Goal: Transaction & Acquisition: Purchase product/service

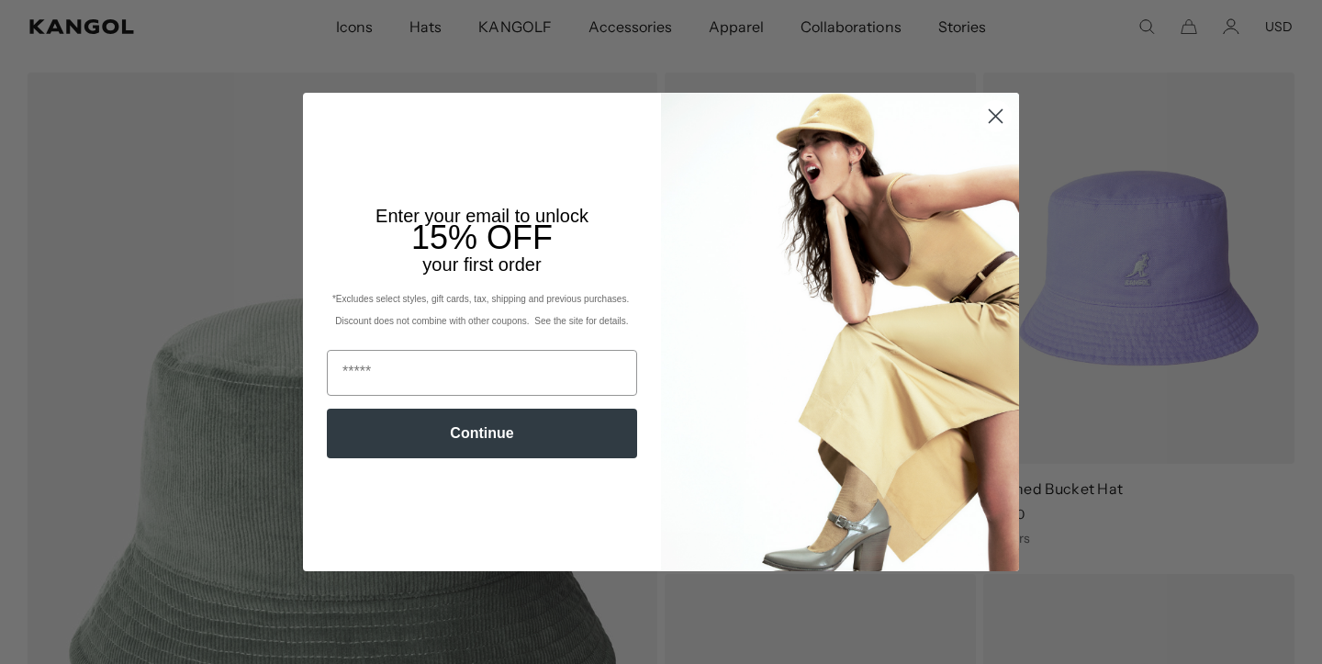
scroll to position [0, 378]
click at [998, 117] on circle "Close dialog" at bounding box center [996, 116] width 30 height 30
click at [994, 116] on div "Close dialog Enter your email to unlock 15% OFF your first order *Excludes sele…" at bounding box center [661, 332] width 753 height 478
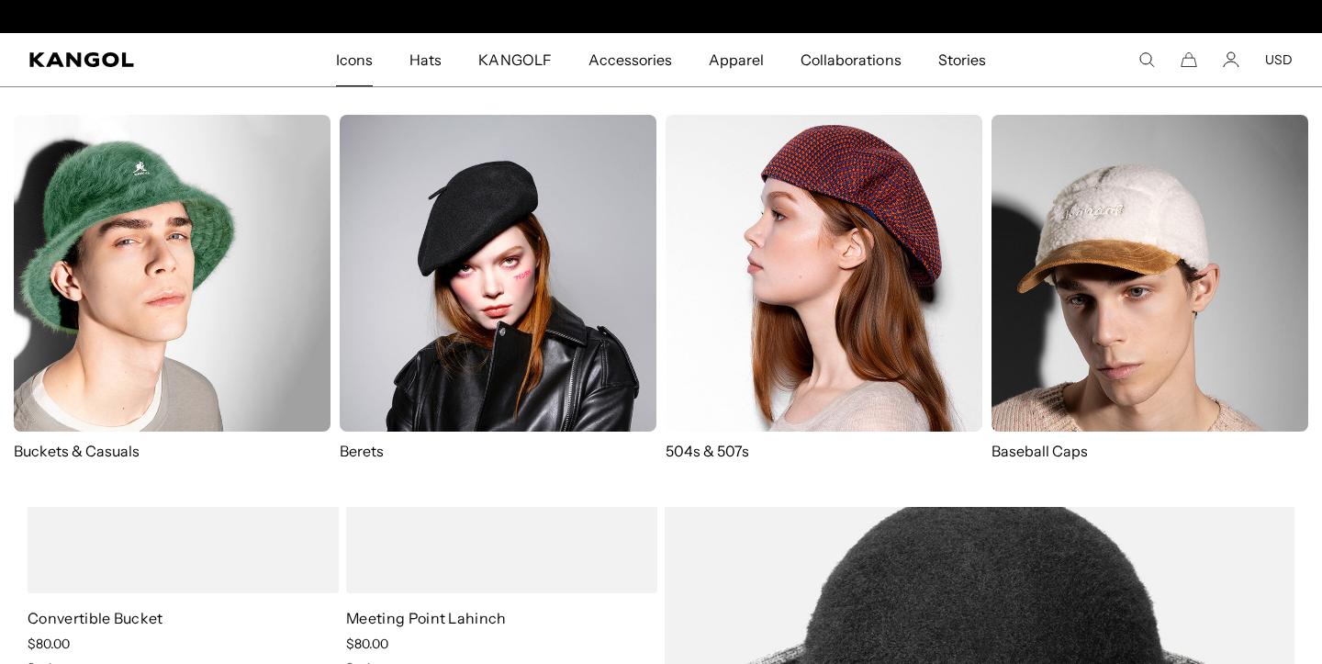
scroll to position [0, 0]
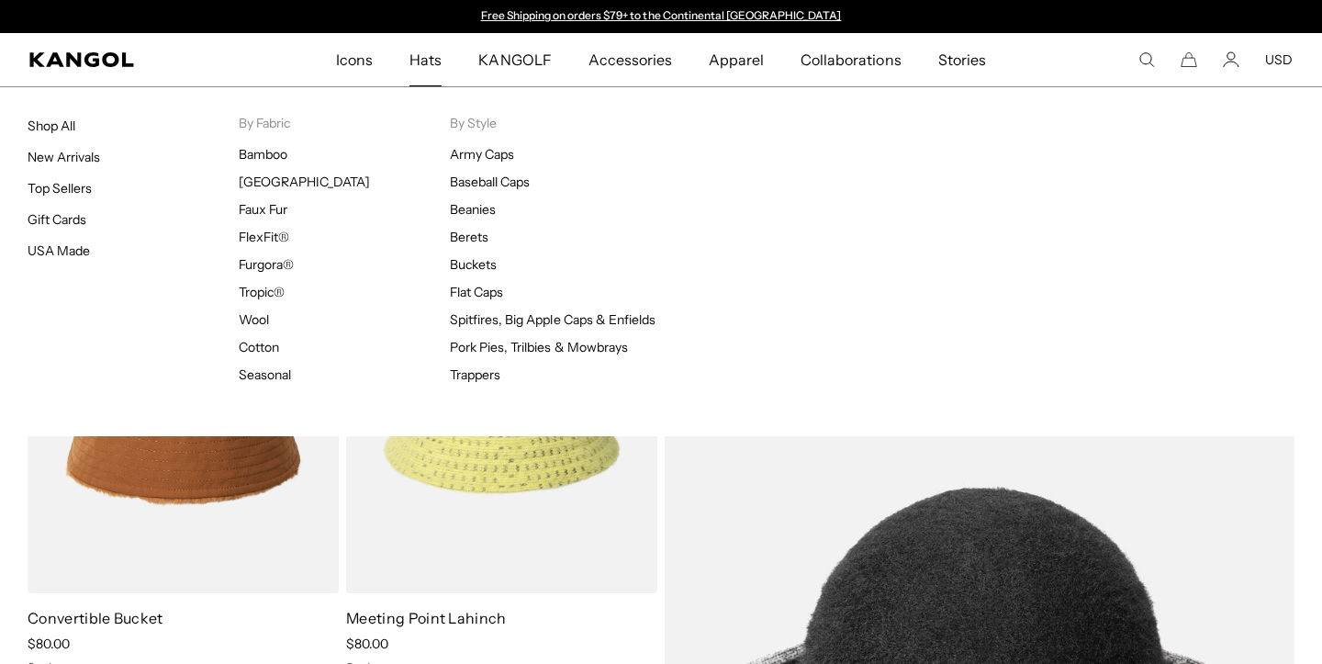
click at [440, 57] on span "Hats" at bounding box center [426, 59] width 32 height 53
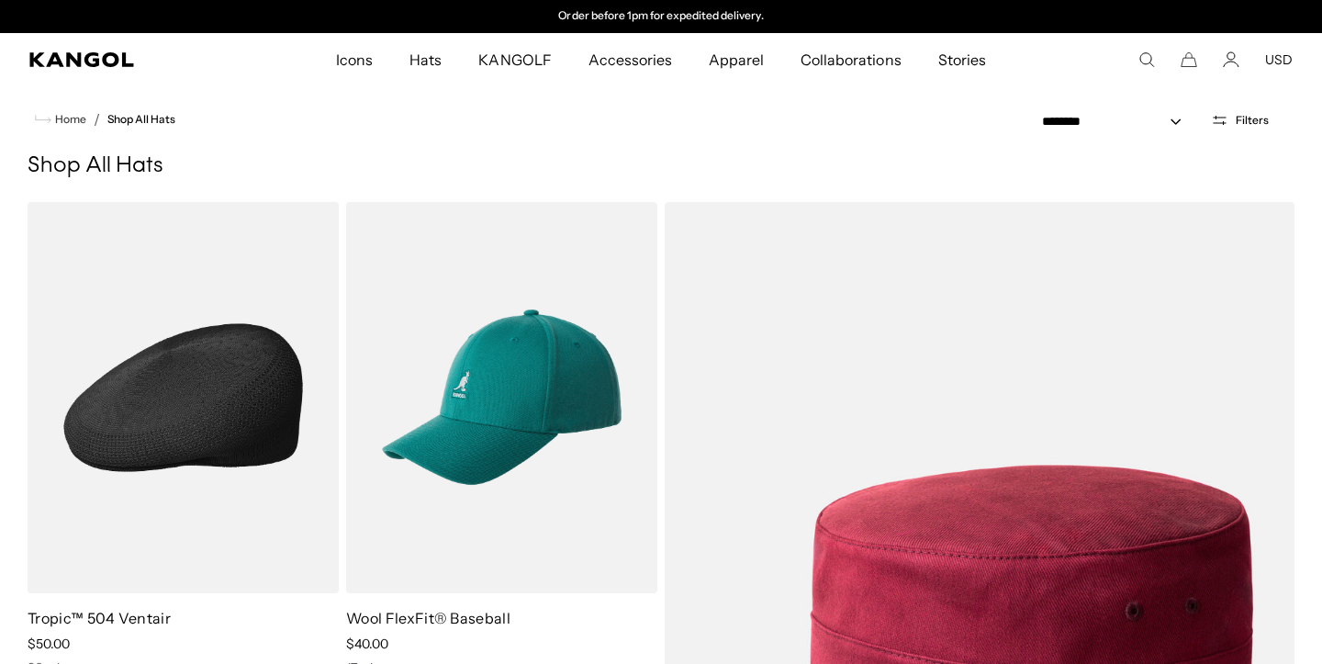
click at [219, 362] on img at bounding box center [183, 397] width 311 height 391
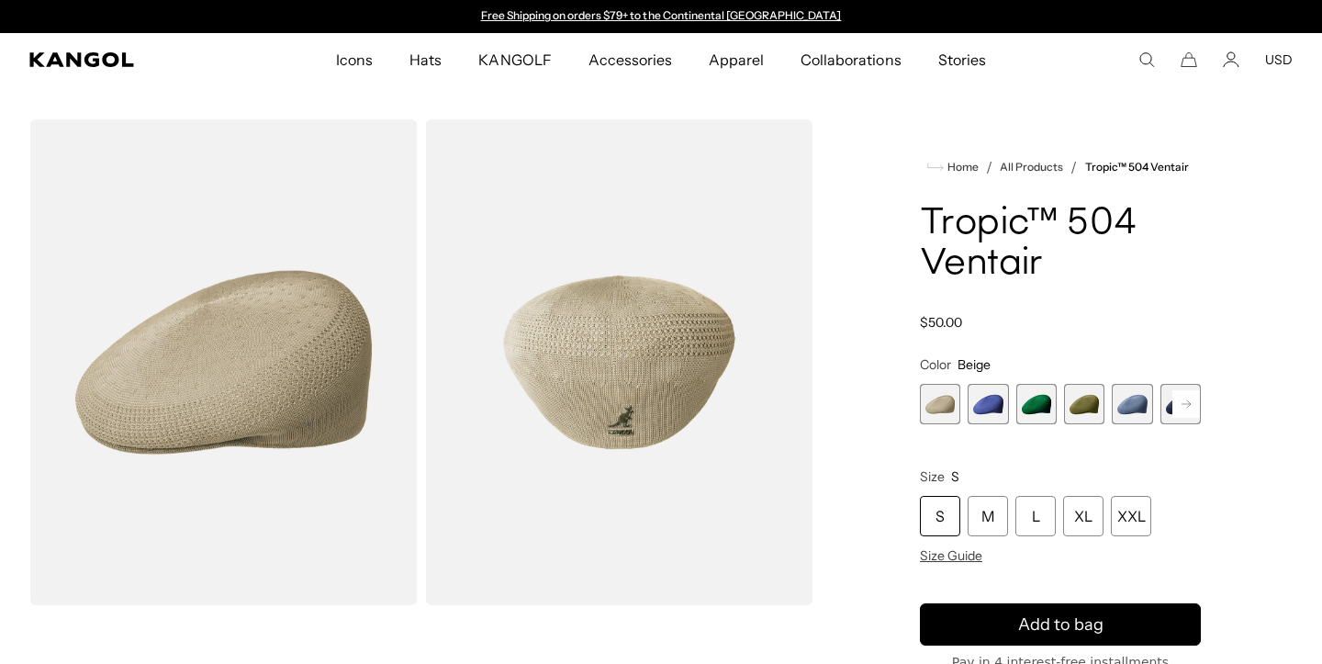
click at [1085, 406] on span "4 of 22" at bounding box center [1084, 404] width 40 height 40
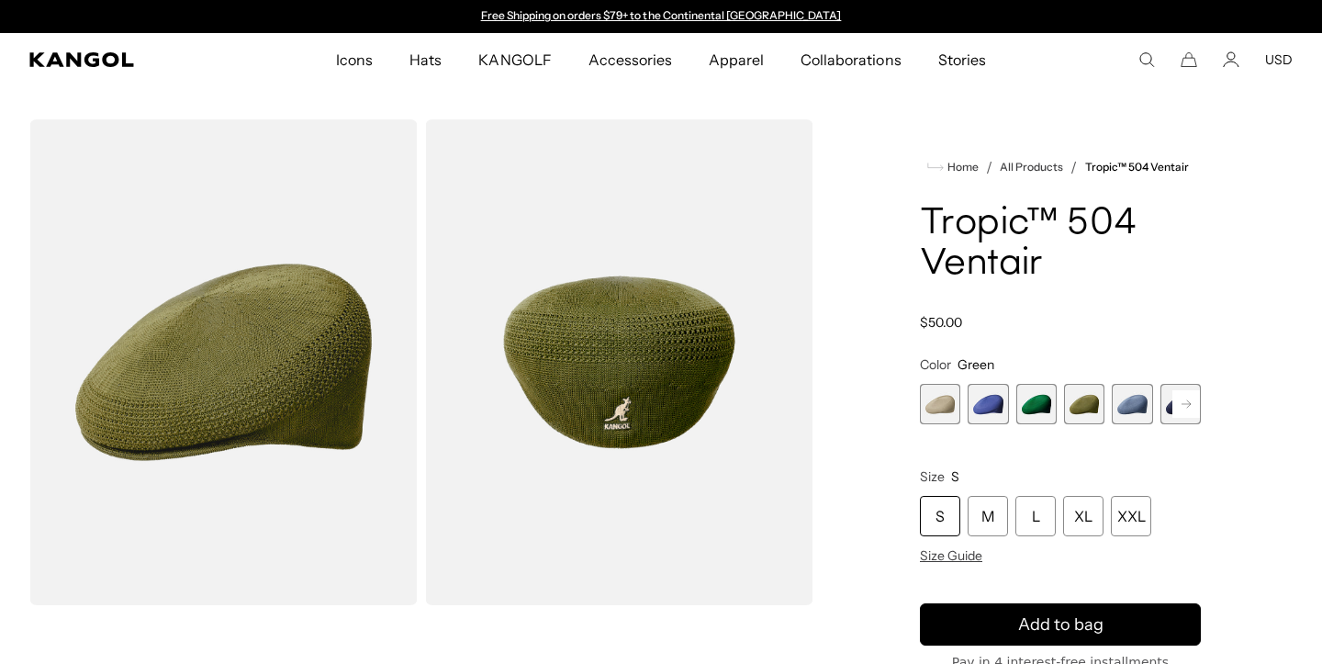
scroll to position [0, 378]
click at [1139, 399] on span "5 of 22" at bounding box center [1132, 404] width 40 height 40
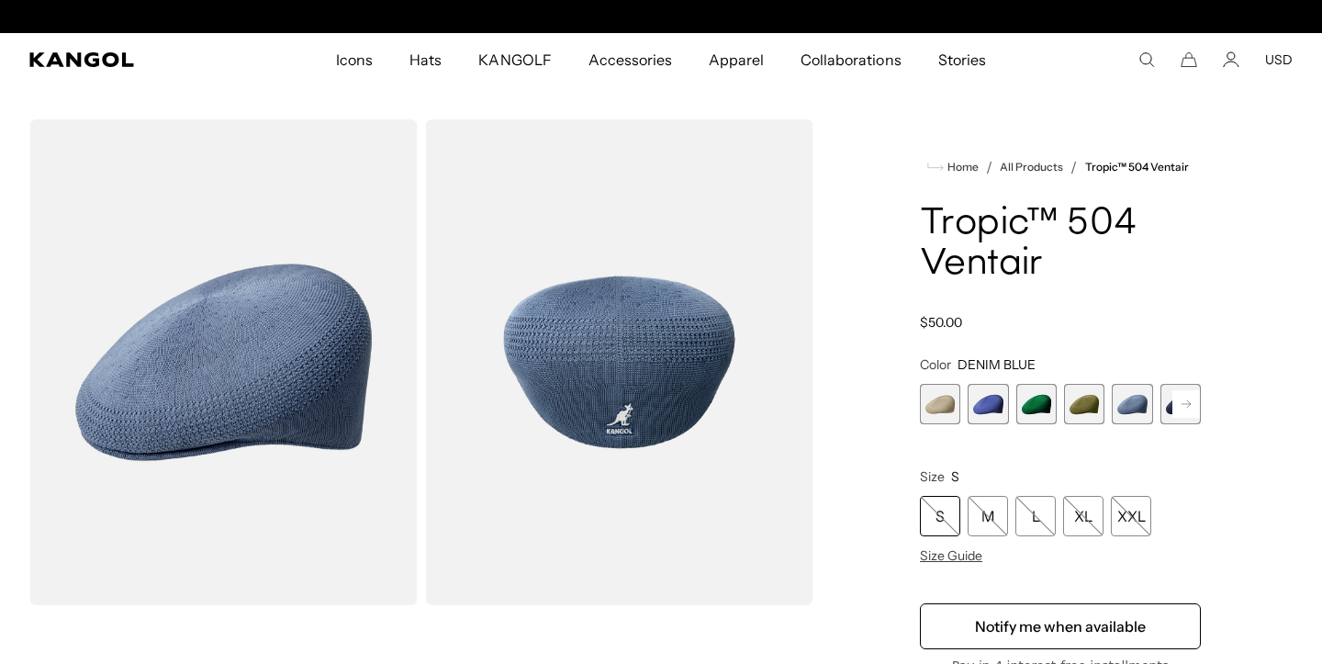
scroll to position [0, 378]
click at [1188, 400] on rect at bounding box center [1187, 404] width 28 height 28
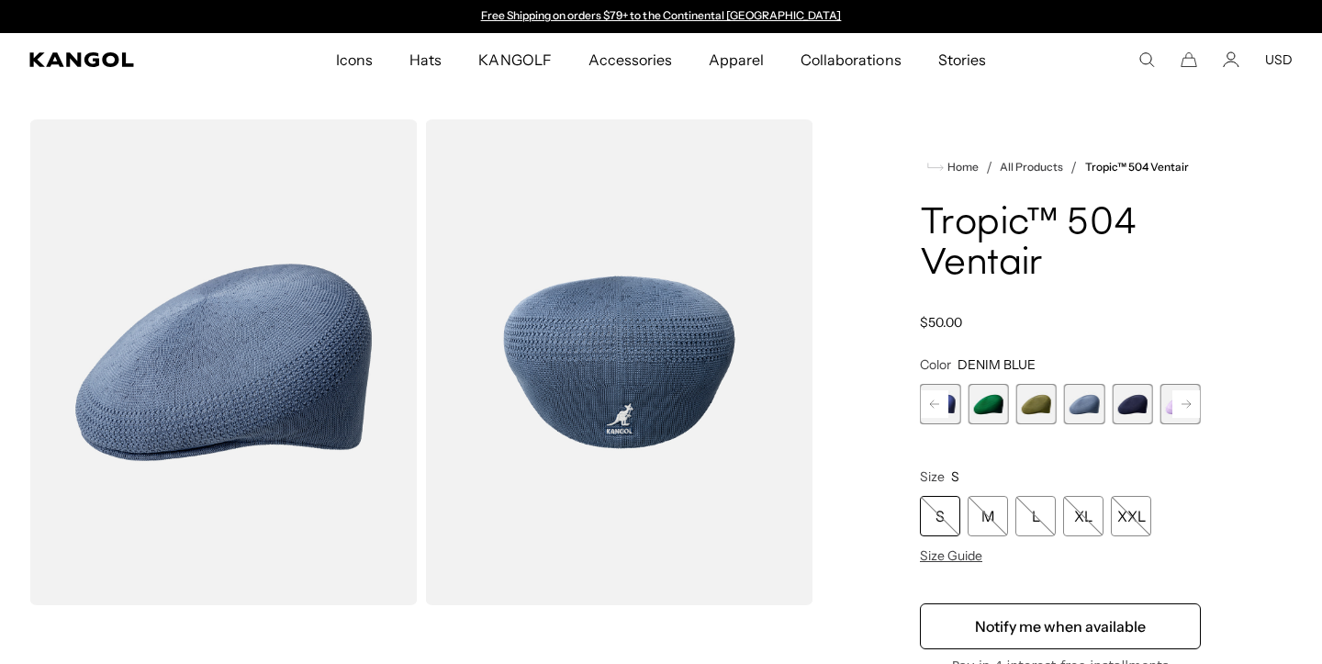
click at [1131, 400] on span "6 of 22" at bounding box center [1132, 404] width 40 height 40
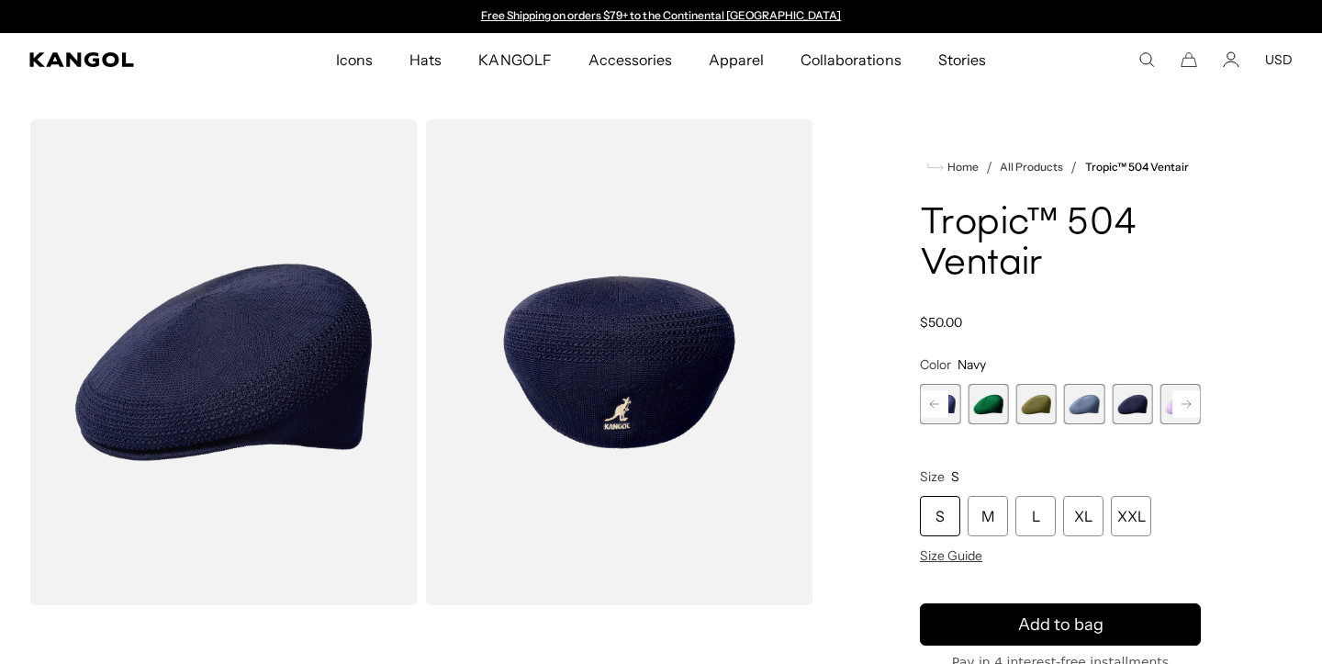
click at [1186, 403] on rect at bounding box center [1187, 404] width 28 height 28
click at [1192, 400] on rect at bounding box center [1187, 404] width 28 height 28
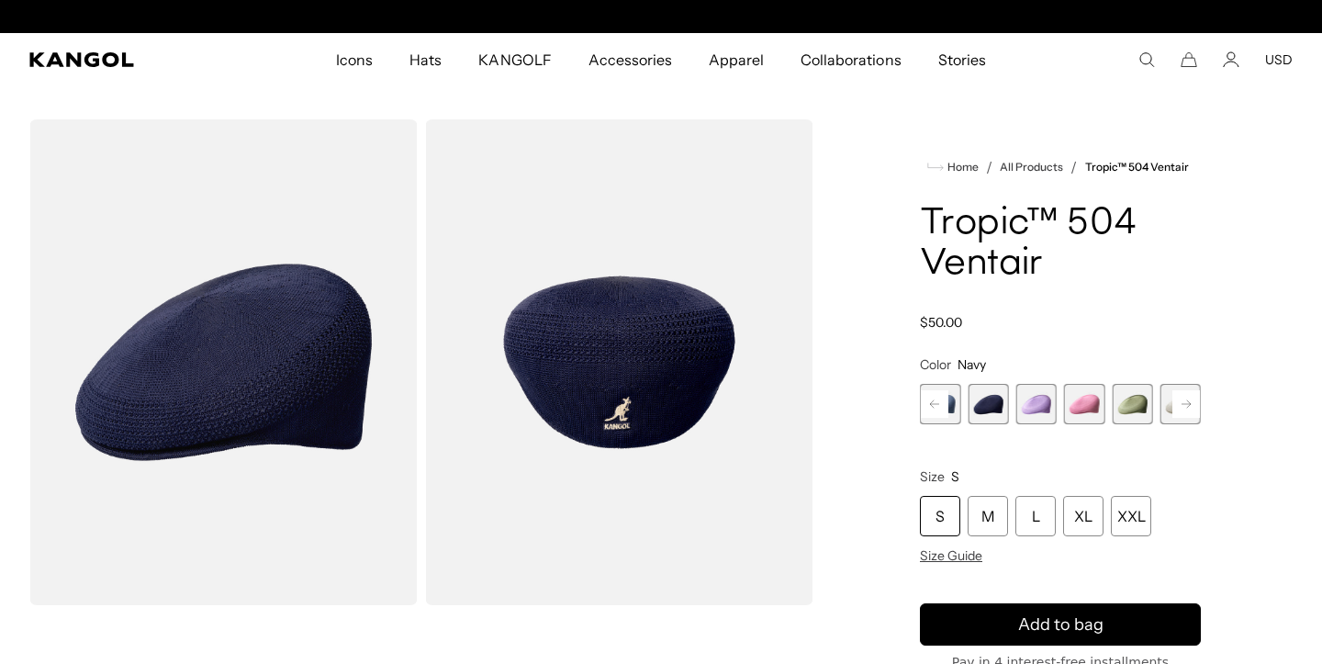
click at [1192, 400] on rect at bounding box center [1187, 404] width 28 height 28
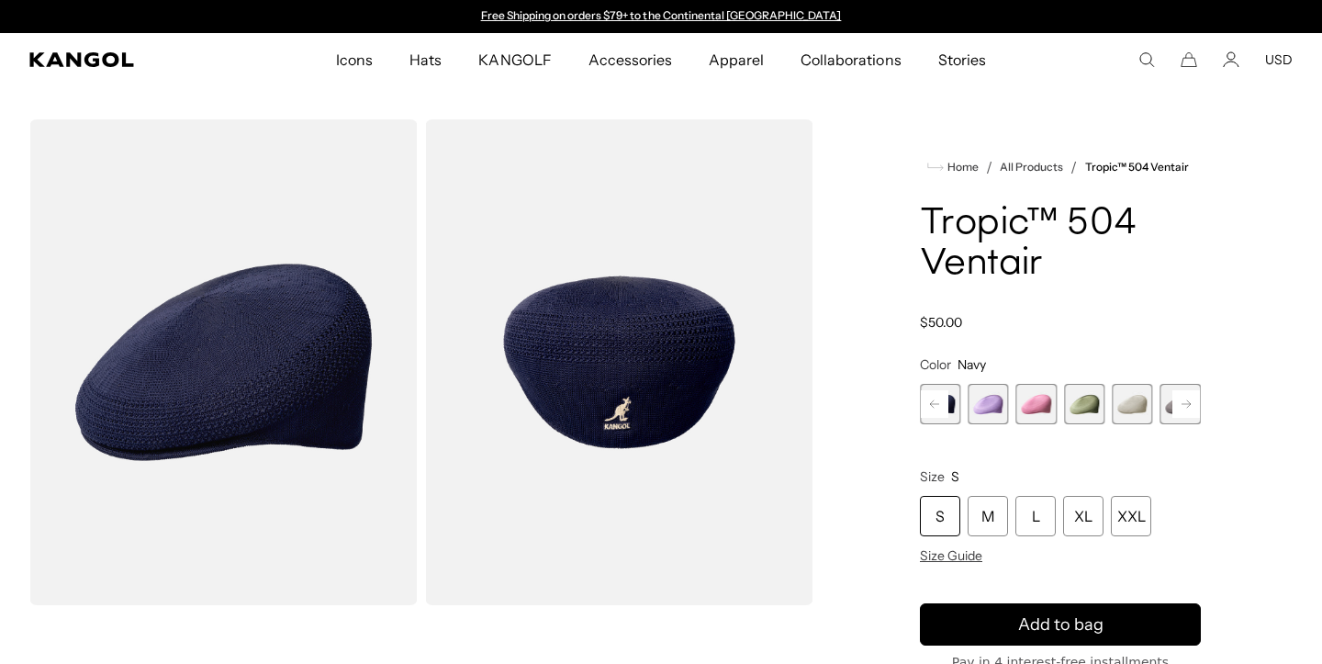
click at [1192, 400] on rect at bounding box center [1187, 404] width 28 height 28
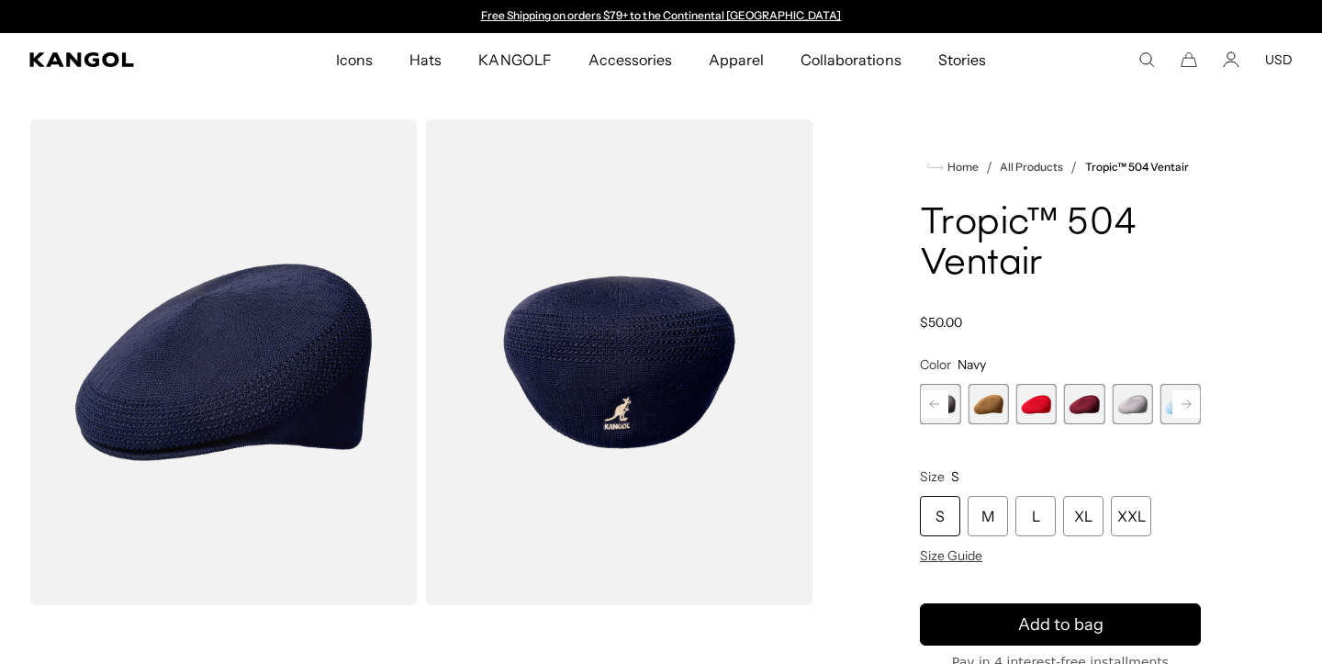
click at [1192, 400] on rect at bounding box center [1187, 404] width 28 height 28
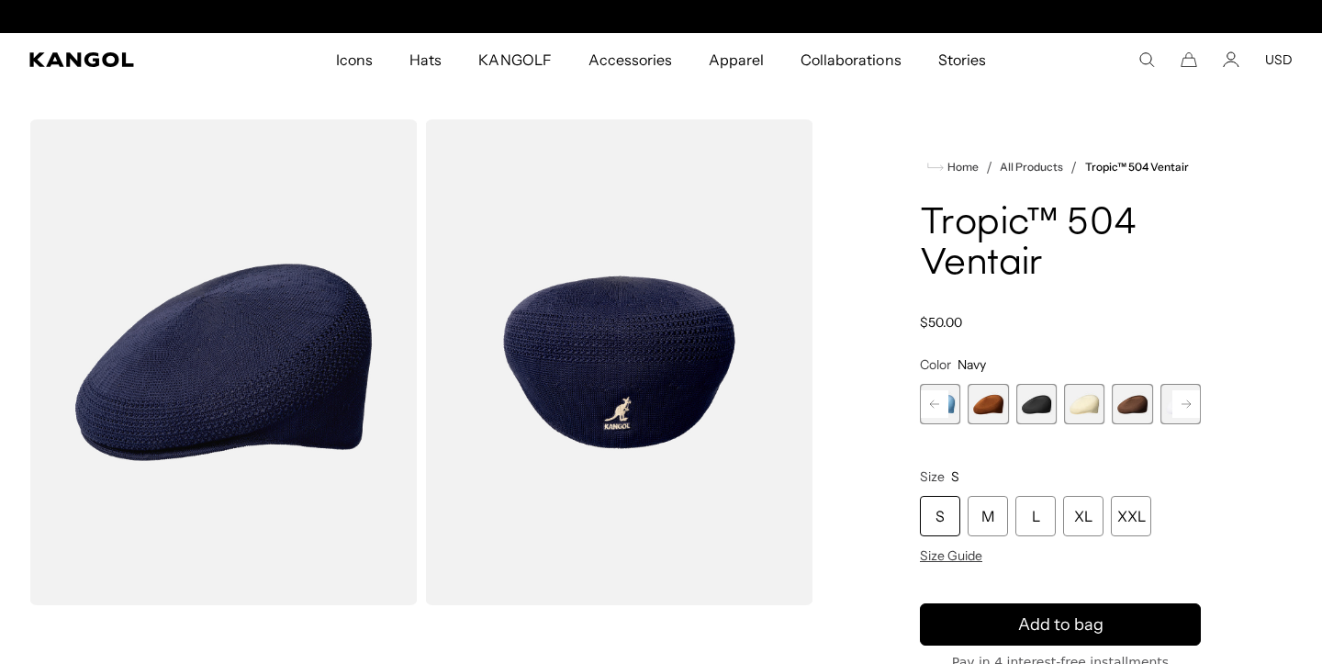
click at [1192, 400] on rect at bounding box center [1187, 404] width 28 height 28
click at [990, 396] on span "18 of 22" at bounding box center [988, 404] width 40 height 40
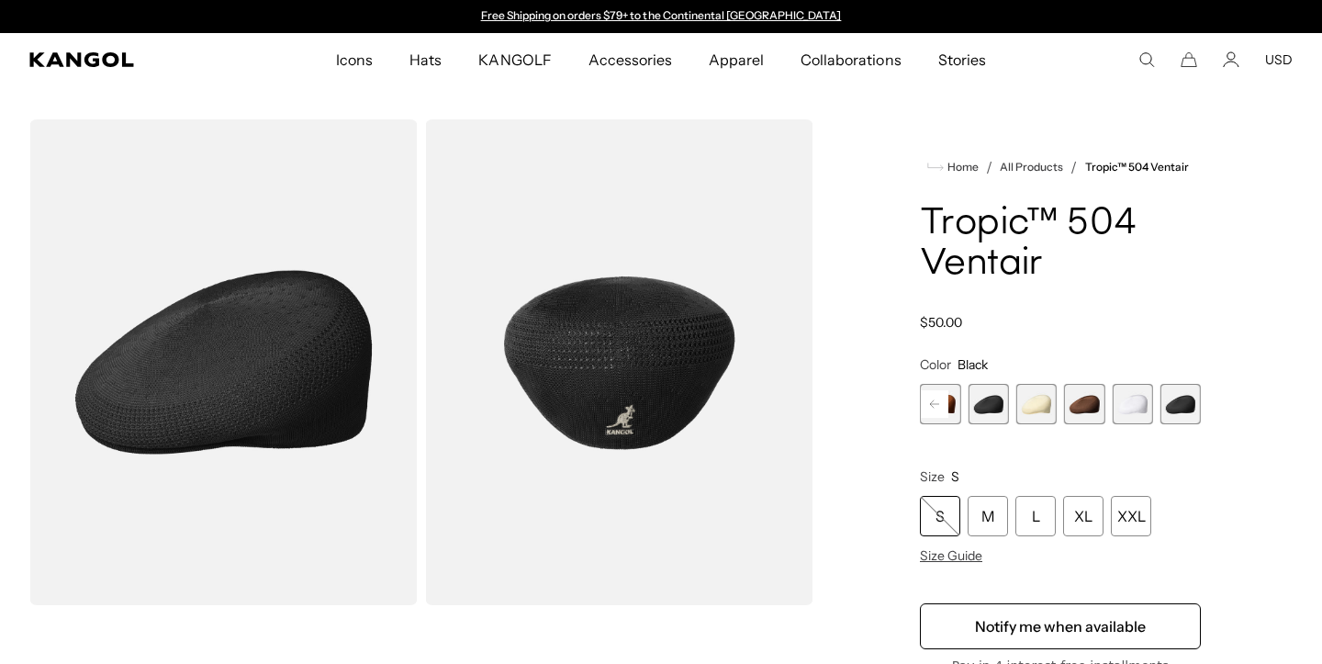
click at [1186, 398] on span "22 of 22" at bounding box center [1181, 404] width 40 height 40
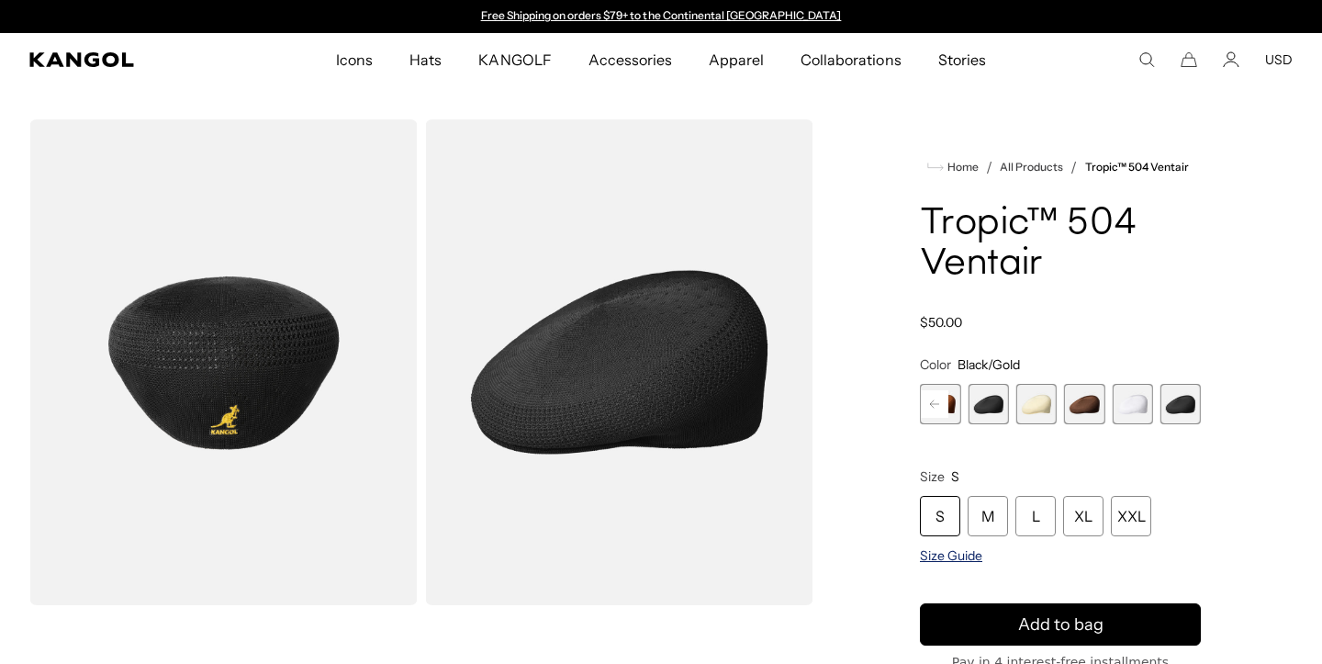
click at [958, 557] on span "Size Guide" at bounding box center [951, 555] width 62 height 17
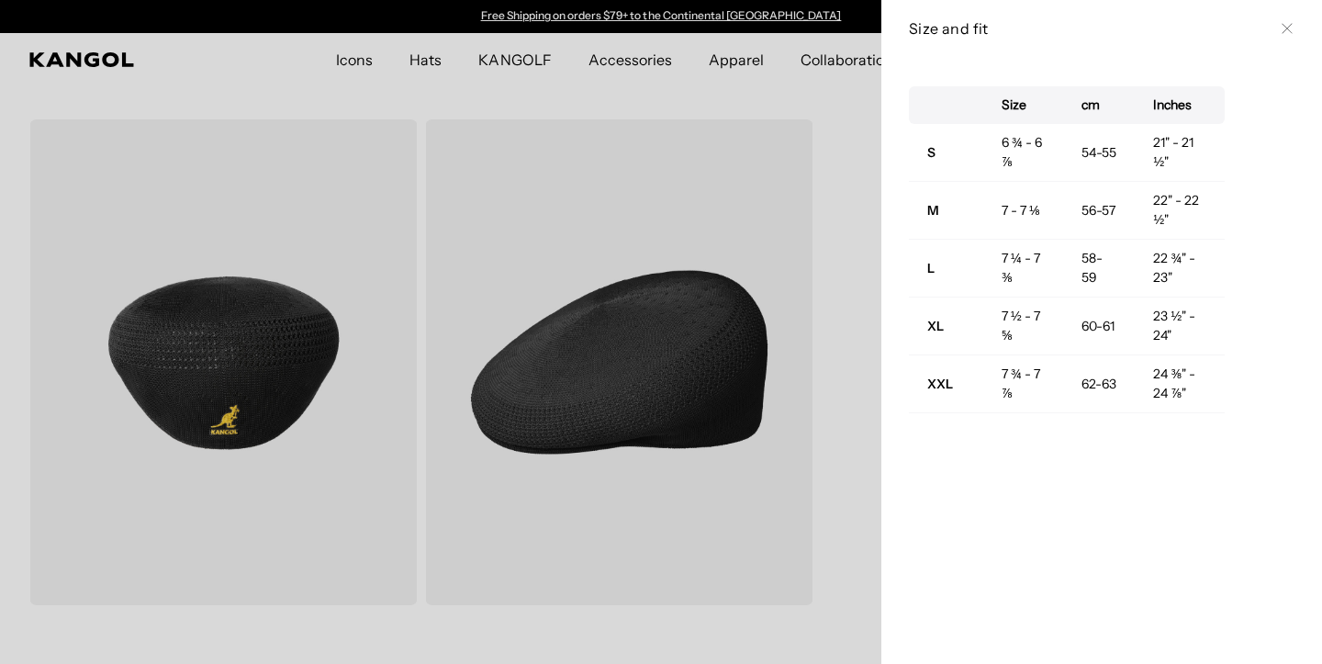
click at [1286, 28] on icon at bounding box center [1287, 28] width 11 height 11
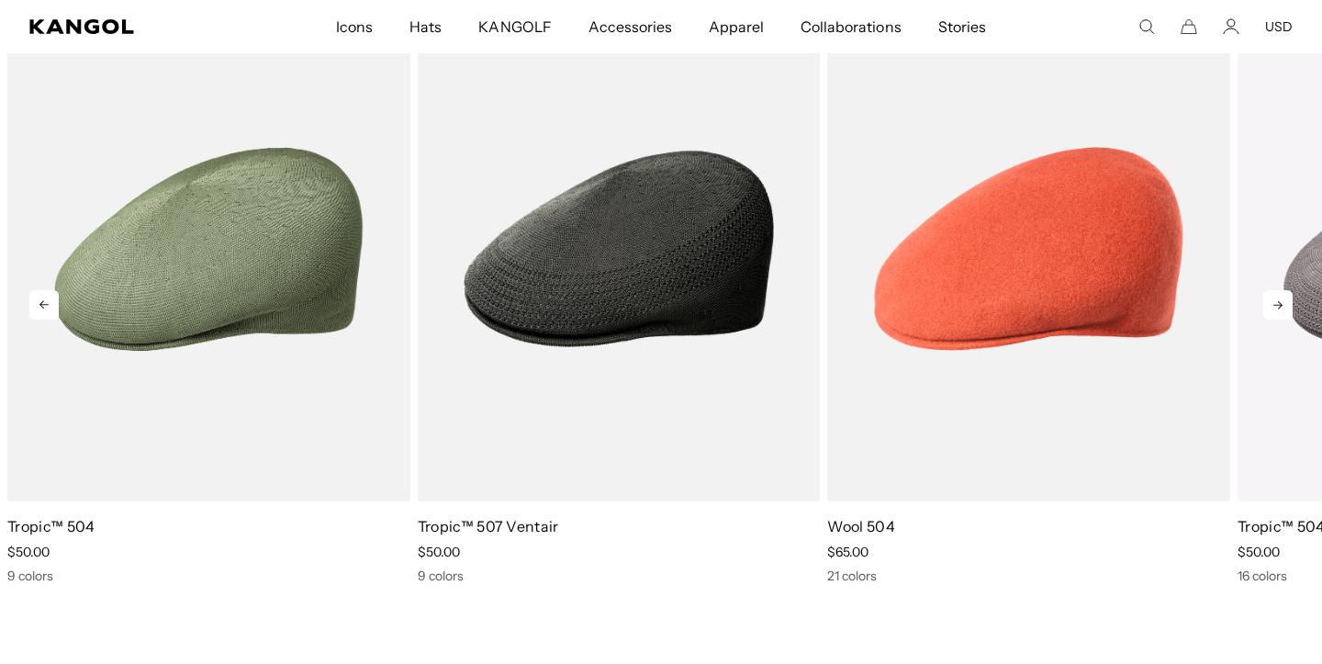
scroll to position [0, 378]
click at [1276, 303] on icon at bounding box center [1278, 304] width 29 height 29
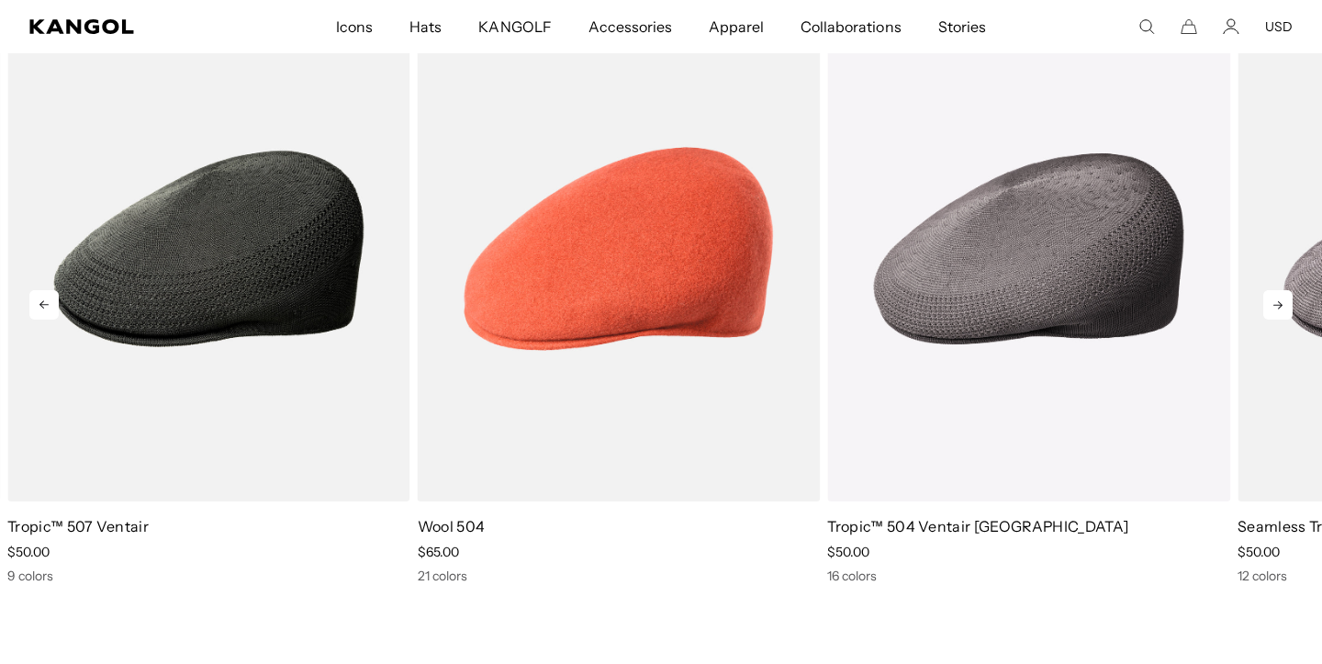
scroll to position [0, 0]
click at [1276, 303] on icon at bounding box center [1278, 304] width 29 height 29
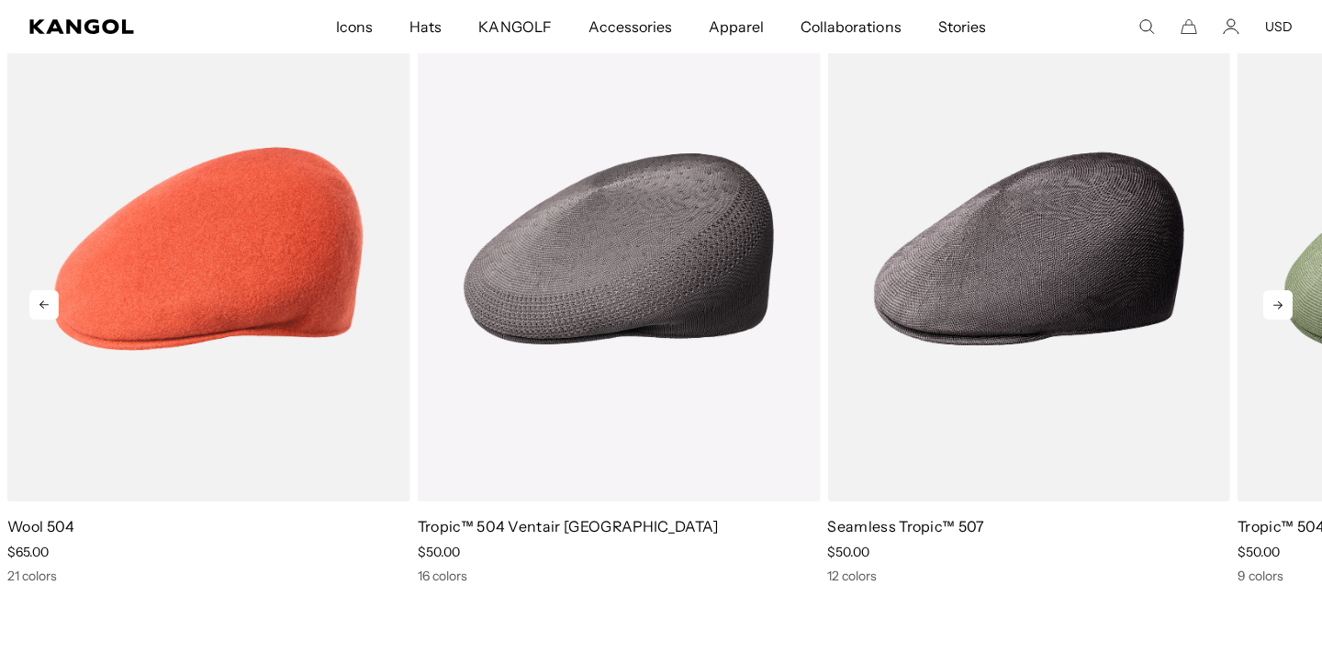
click at [1276, 303] on icon at bounding box center [1278, 304] width 29 height 29
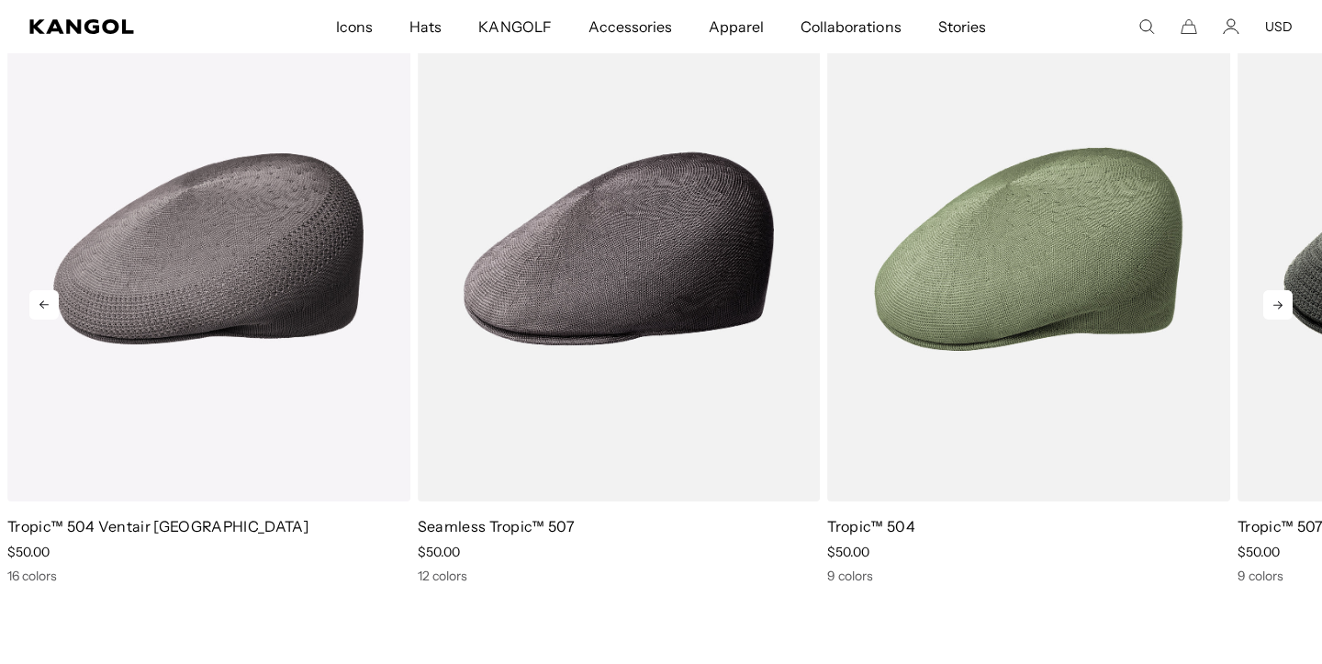
click at [1276, 303] on icon at bounding box center [1278, 304] width 29 height 29
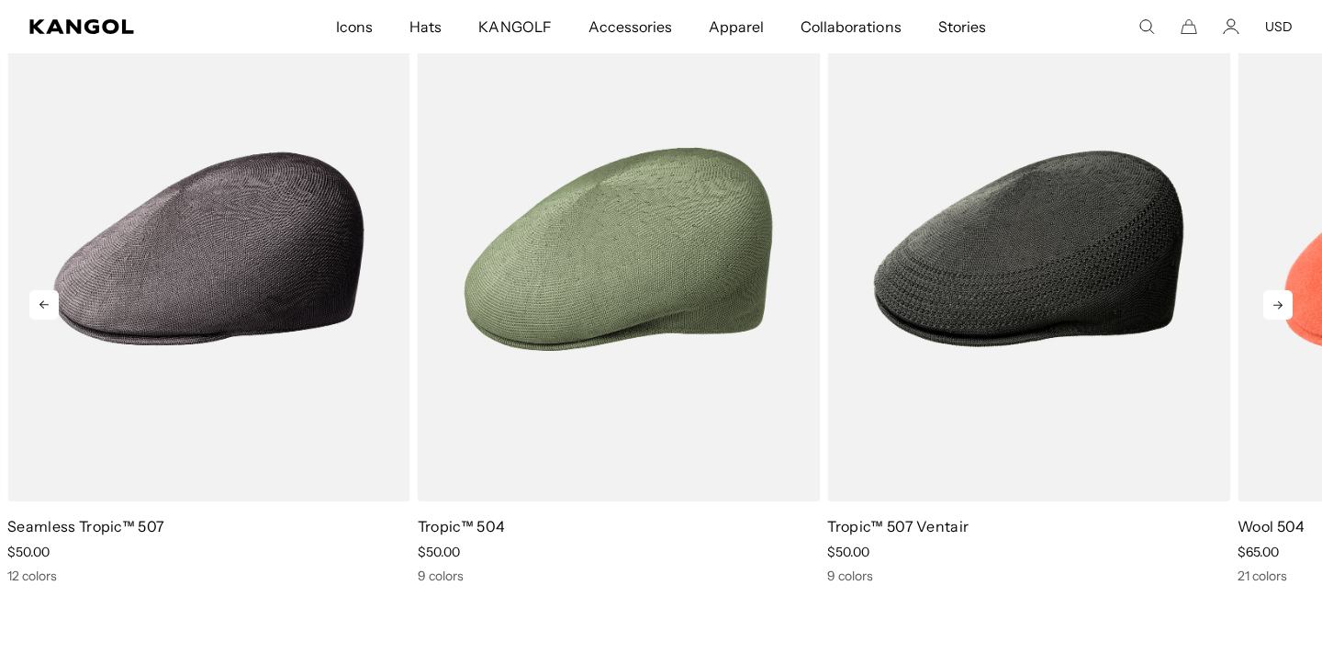
click at [1276, 303] on icon at bounding box center [1278, 304] width 29 height 29
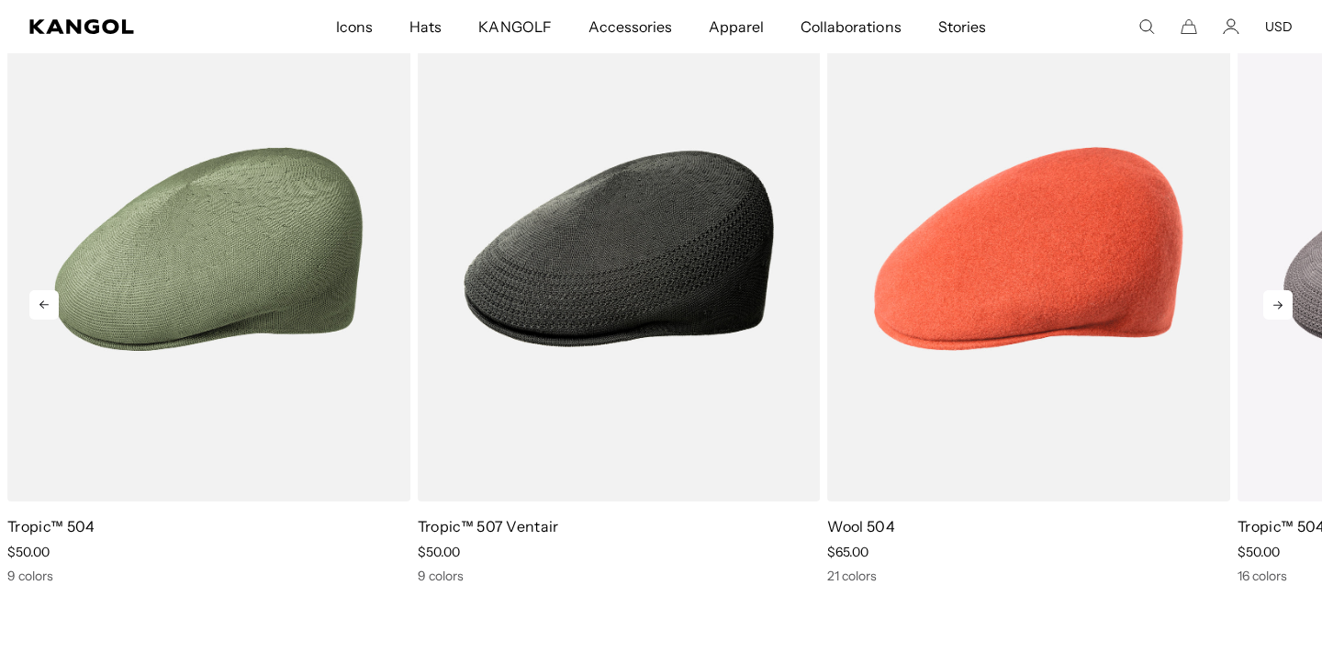
click at [1276, 303] on icon at bounding box center [1278, 304] width 29 height 29
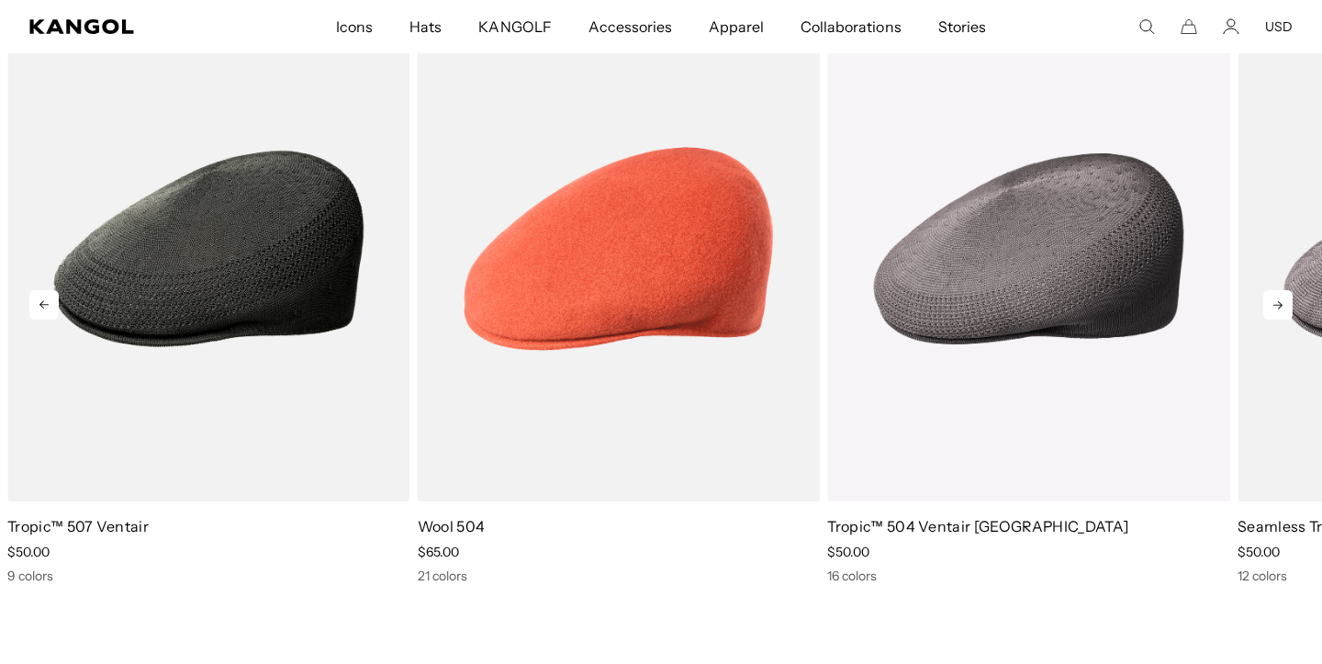
click at [1276, 303] on icon at bounding box center [1278, 304] width 29 height 29
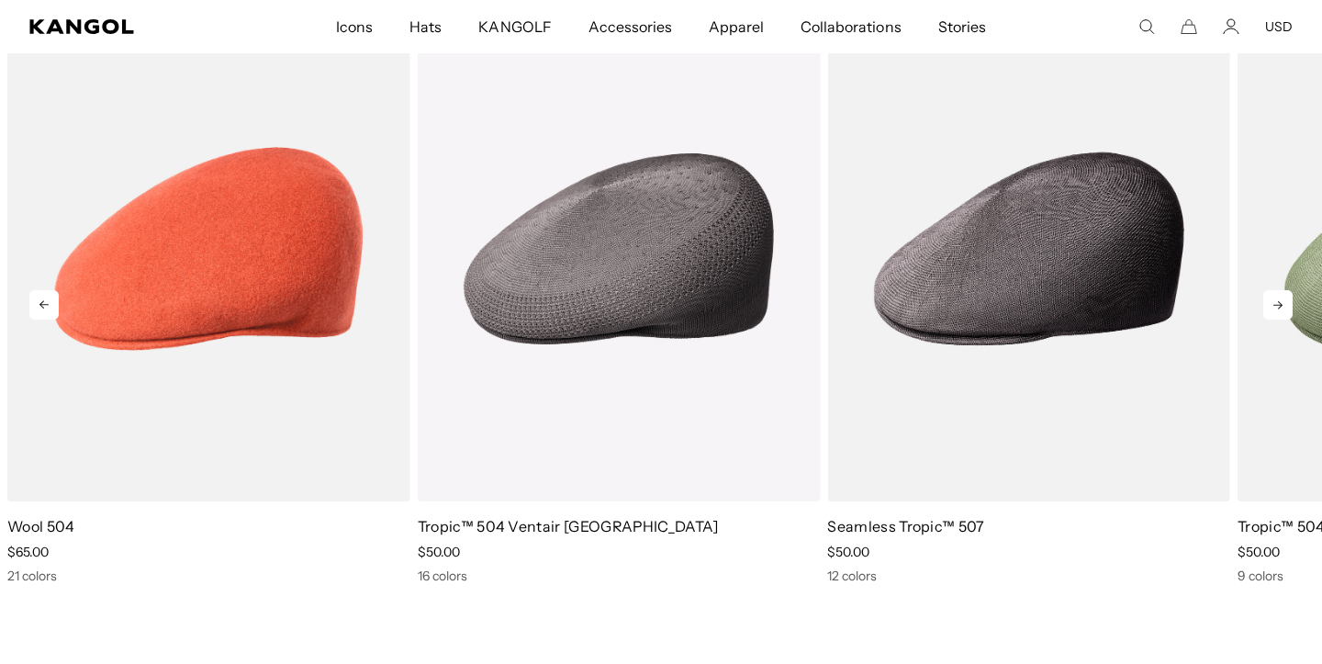
click at [1276, 303] on icon at bounding box center [1278, 304] width 29 height 29
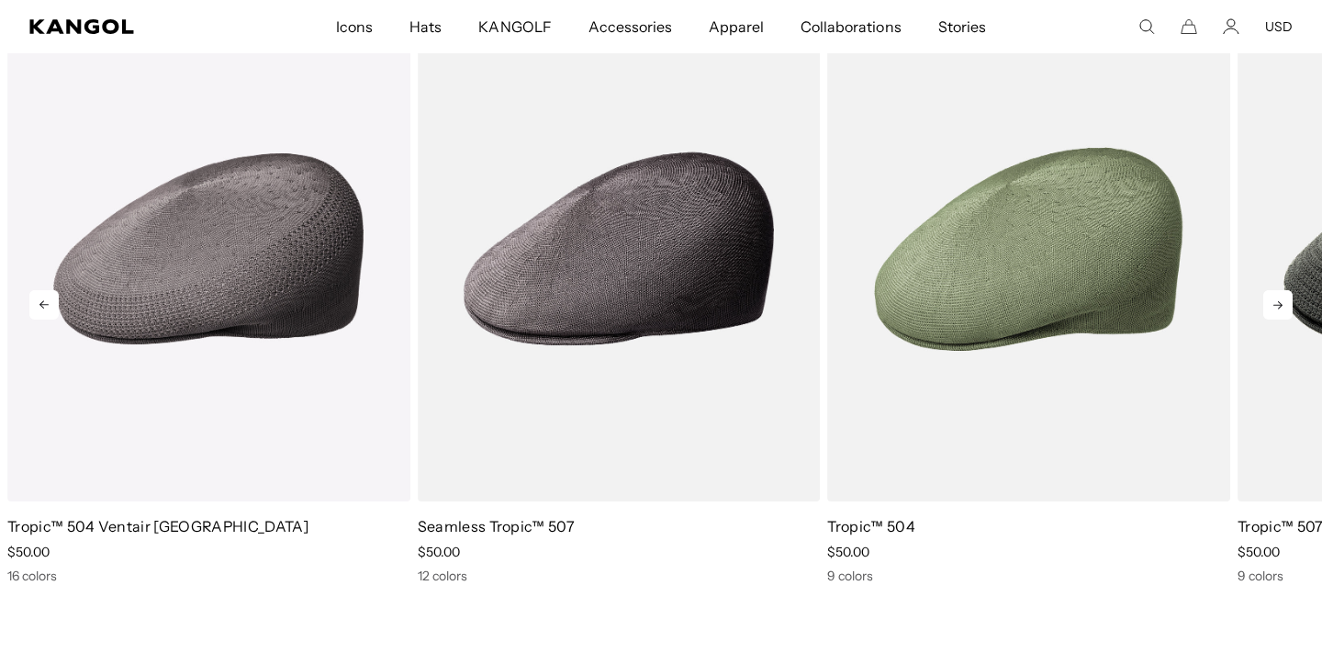
click at [1276, 302] on icon at bounding box center [1278, 304] width 29 height 29
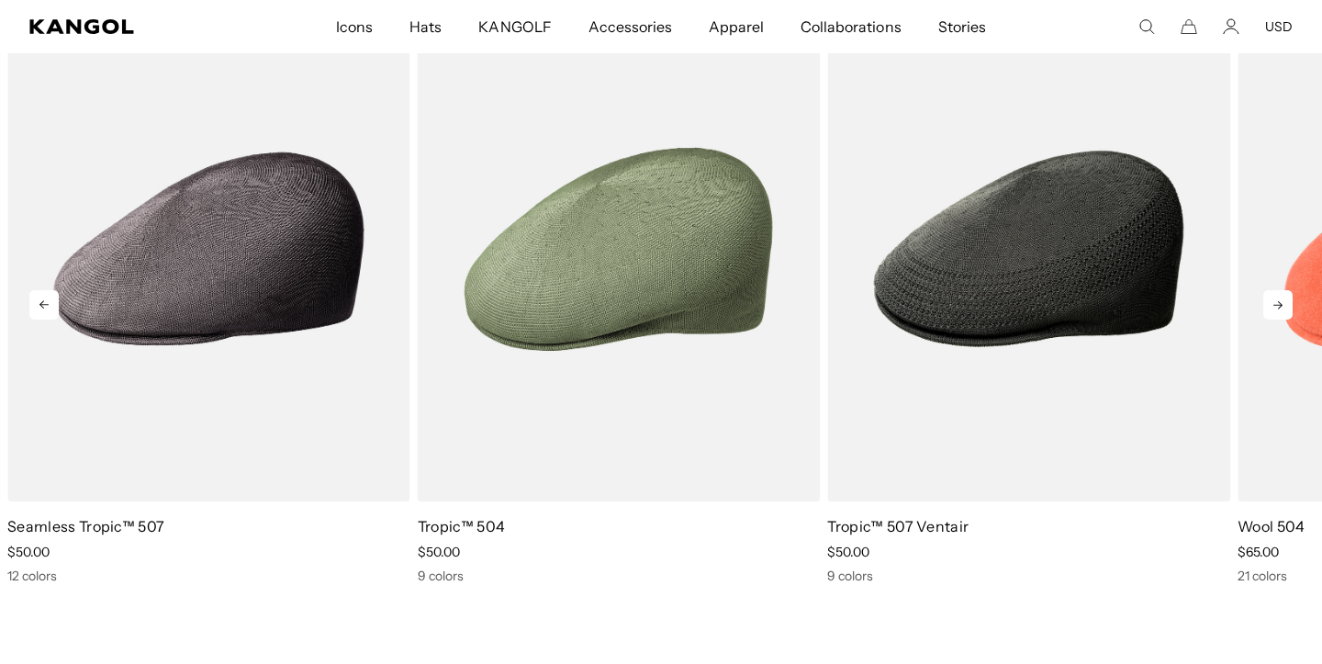
click at [1276, 302] on icon at bounding box center [1278, 304] width 29 height 29
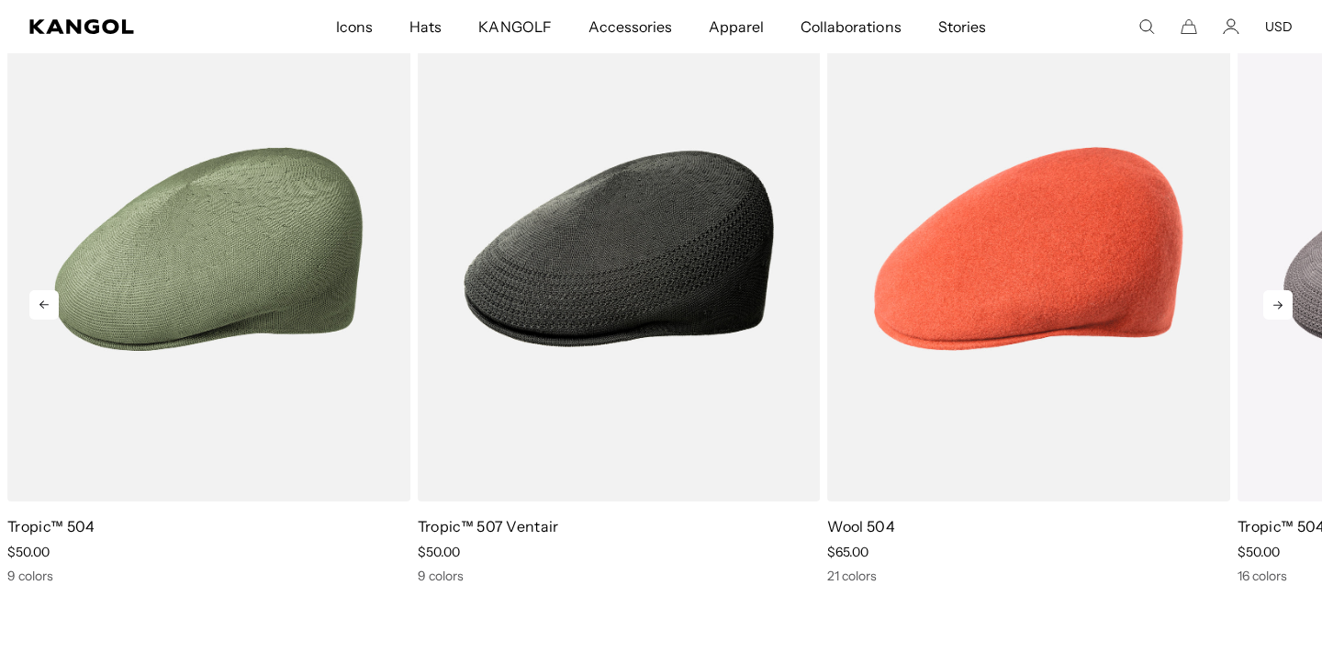
scroll to position [0, 378]
click at [1276, 302] on icon at bounding box center [1278, 304] width 29 height 29
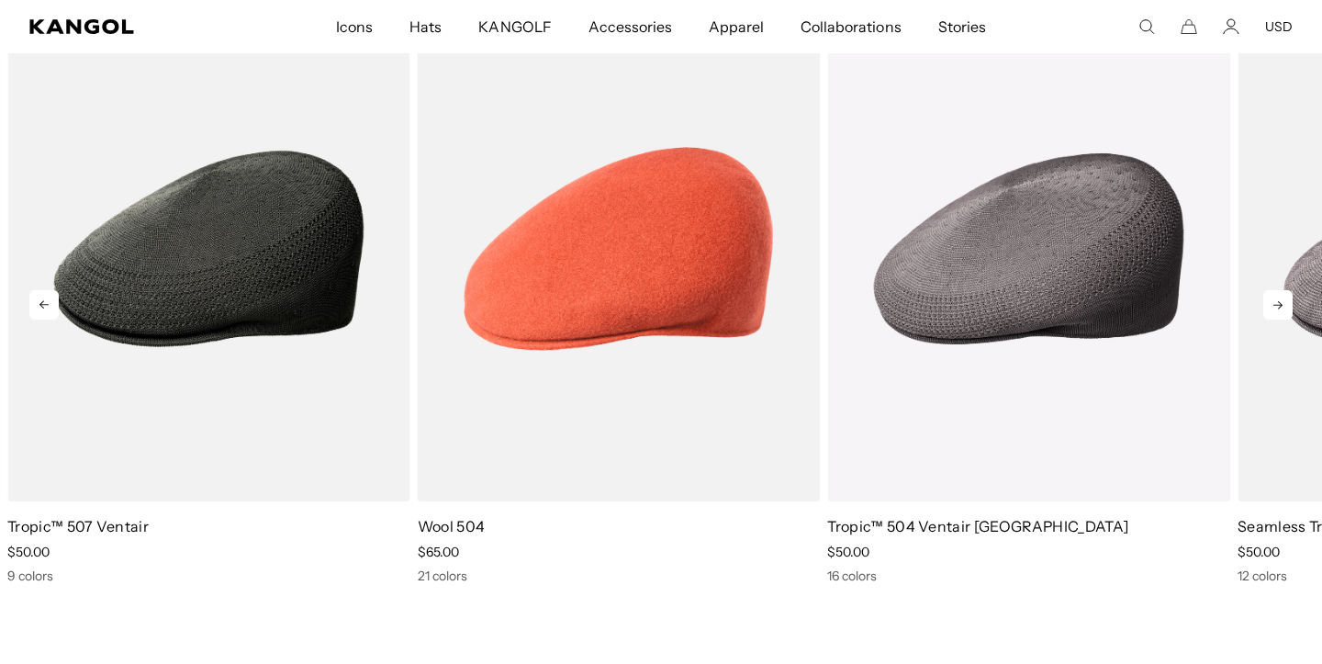
click at [1276, 302] on icon at bounding box center [1278, 304] width 29 height 29
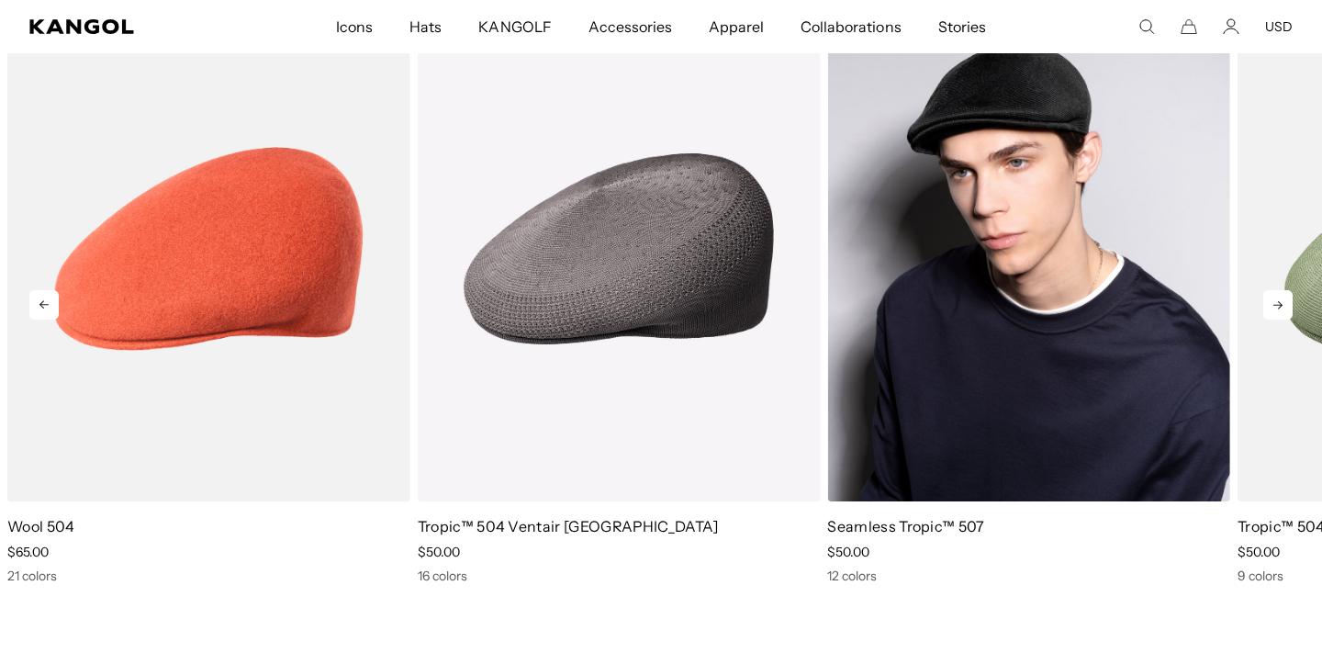
click at [1280, 315] on icon at bounding box center [1278, 304] width 29 height 29
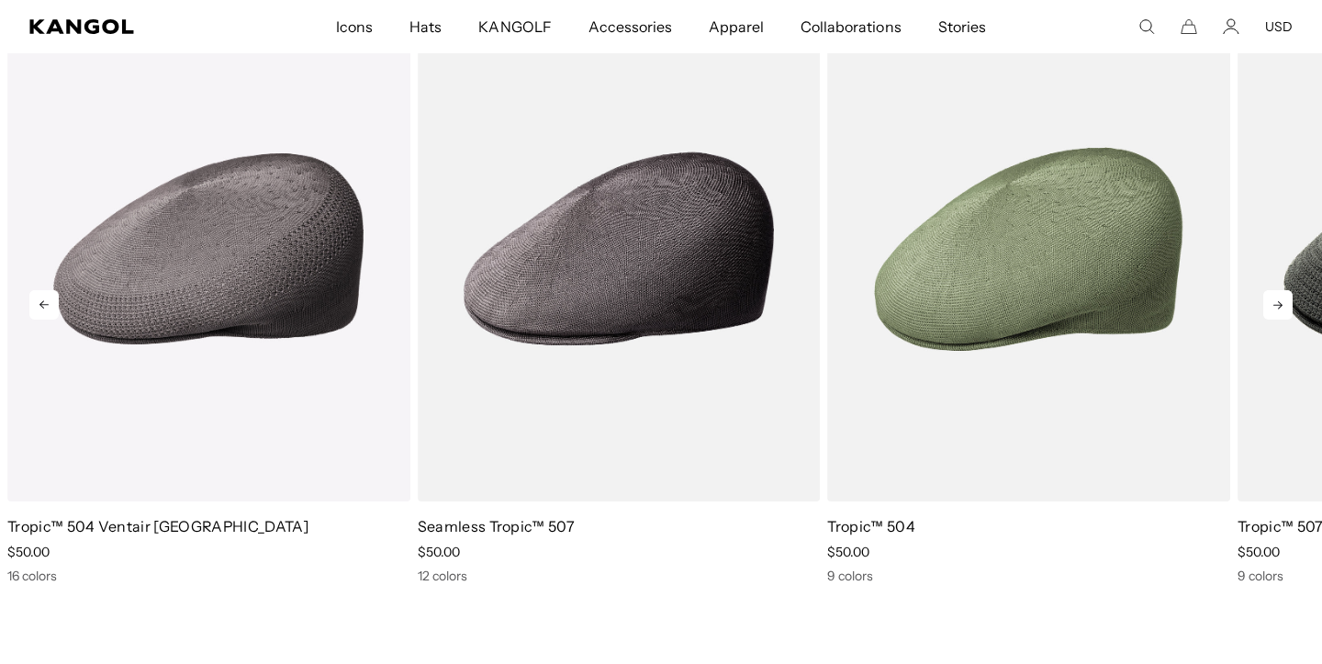
scroll to position [0, 0]
click at [1279, 303] on icon at bounding box center [1278, 304] width 29 height 29
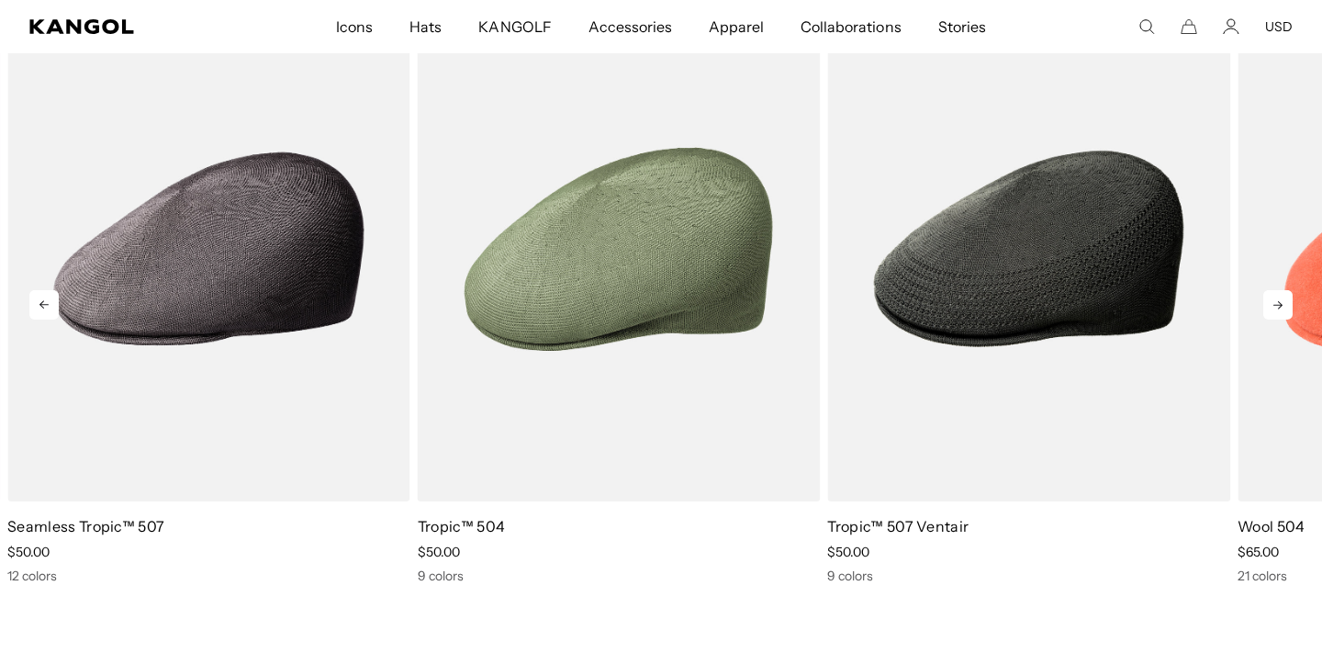
click at [1279, 303] on icon at bounding box center [1278, 304] width 29 height 29
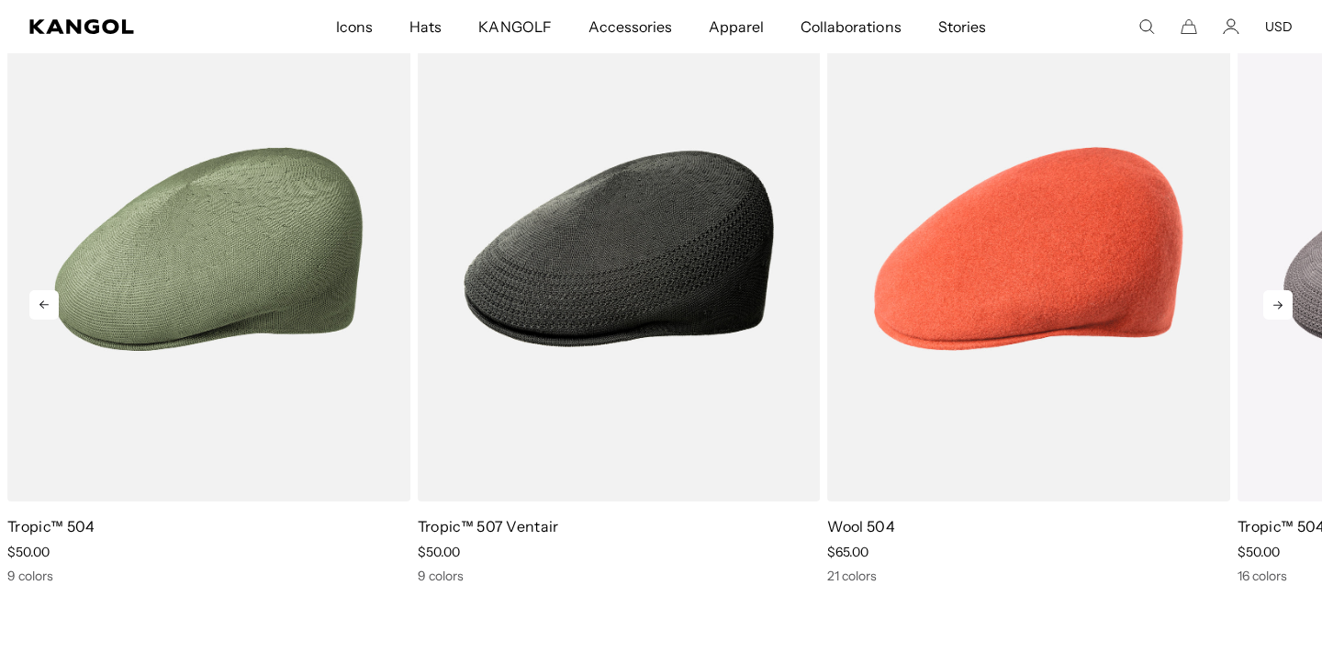
click at [1279, 303] on icon at bounding box center [1278, 304] width 29 height 29
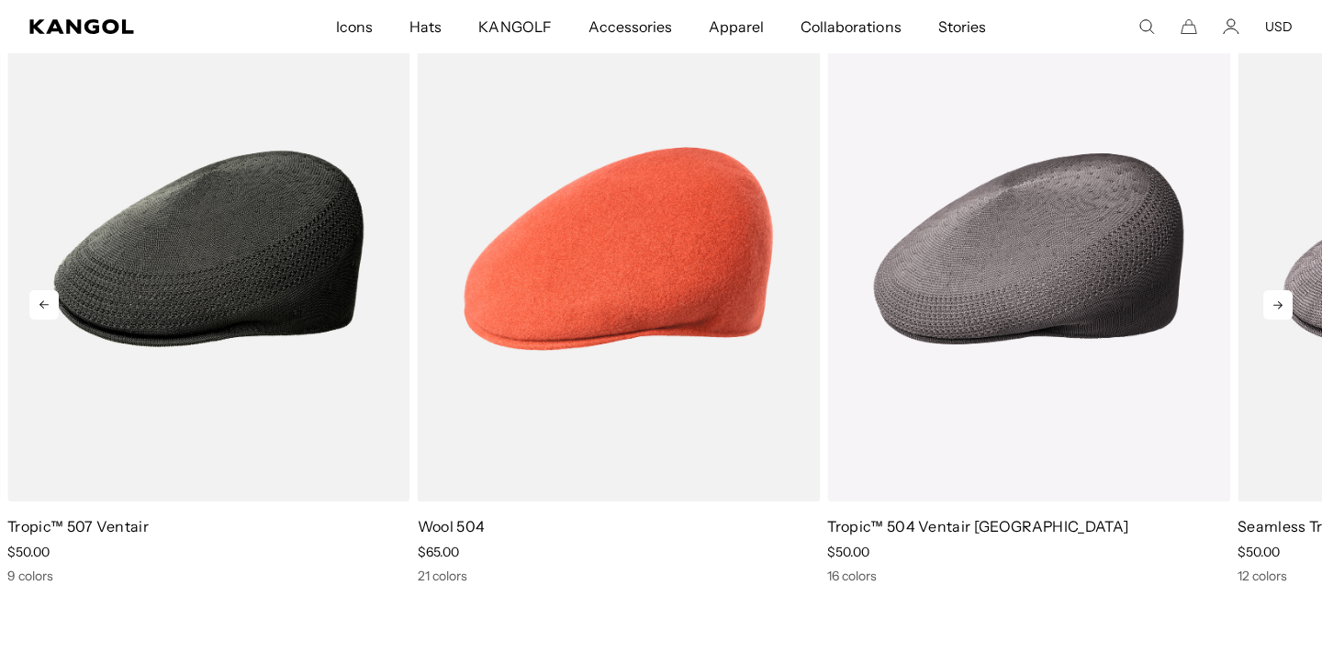
click at [1279, 303] on icon at bounding box center [1278, 304] width 29 height 29
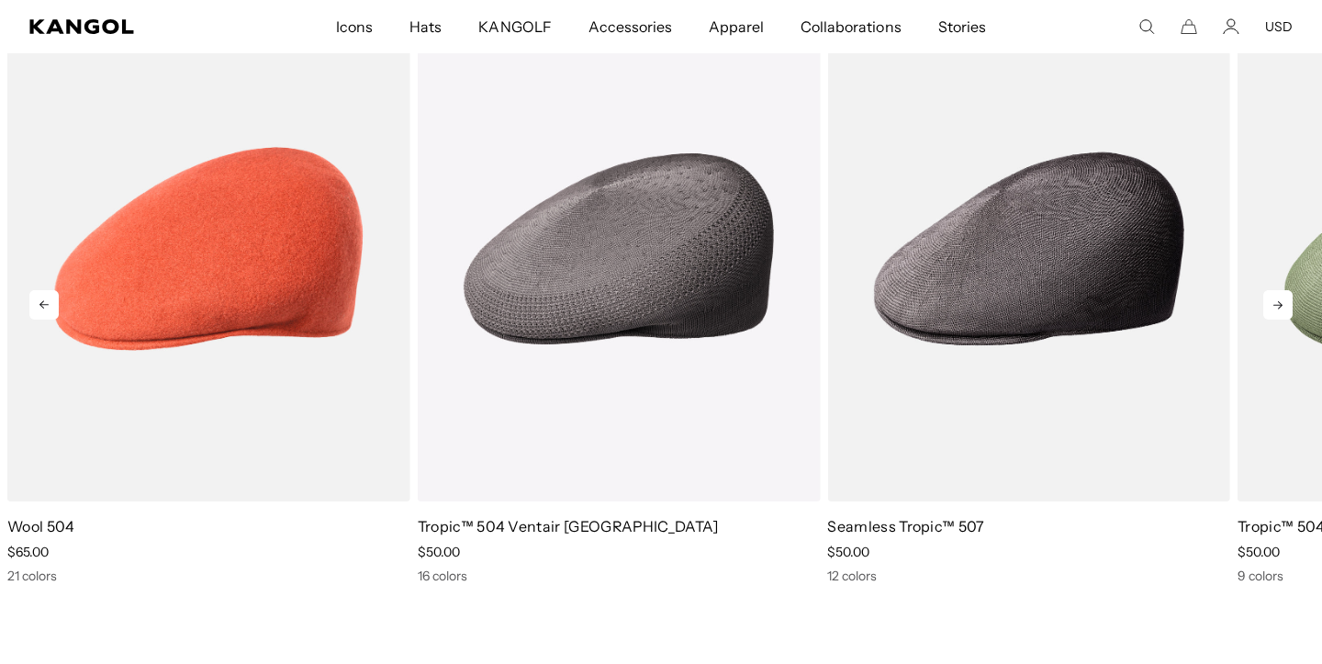
scroll to position [0, 378]
click at [1279, 303] on icon at bounding box center [1278, 304] width 29 height 29
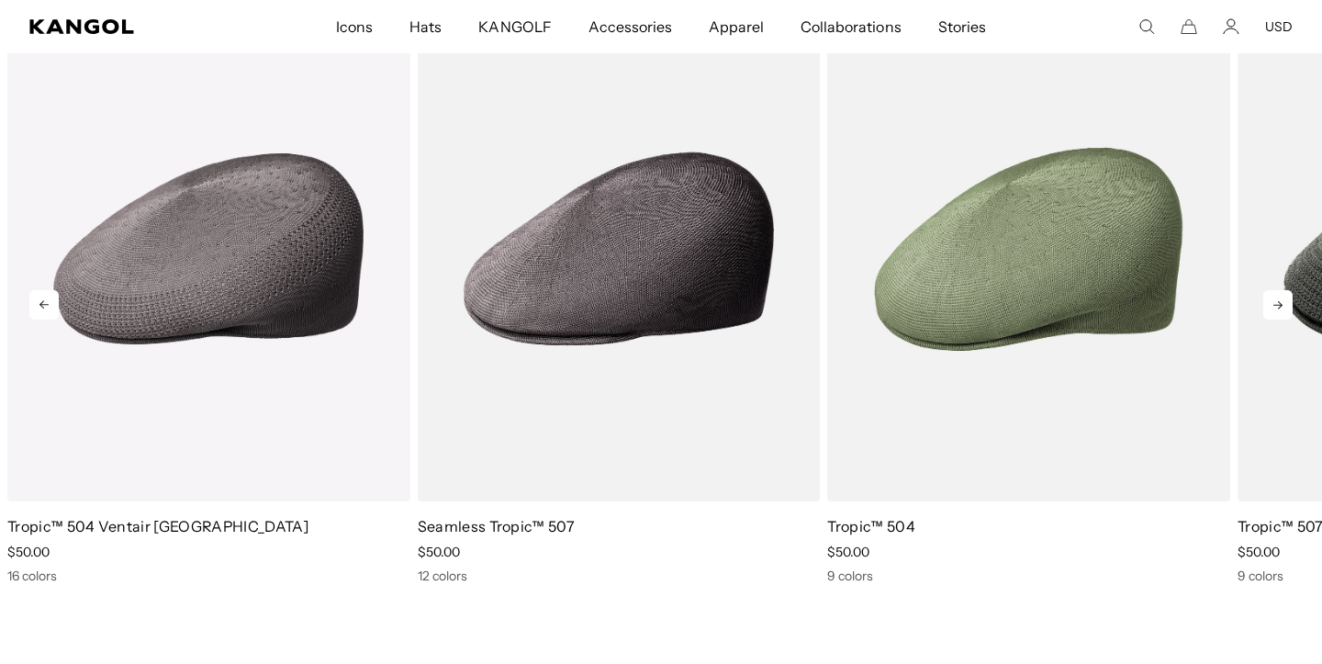
click at [1279, 298] on icon at bounding box center [1278, 304] width 29 height 29
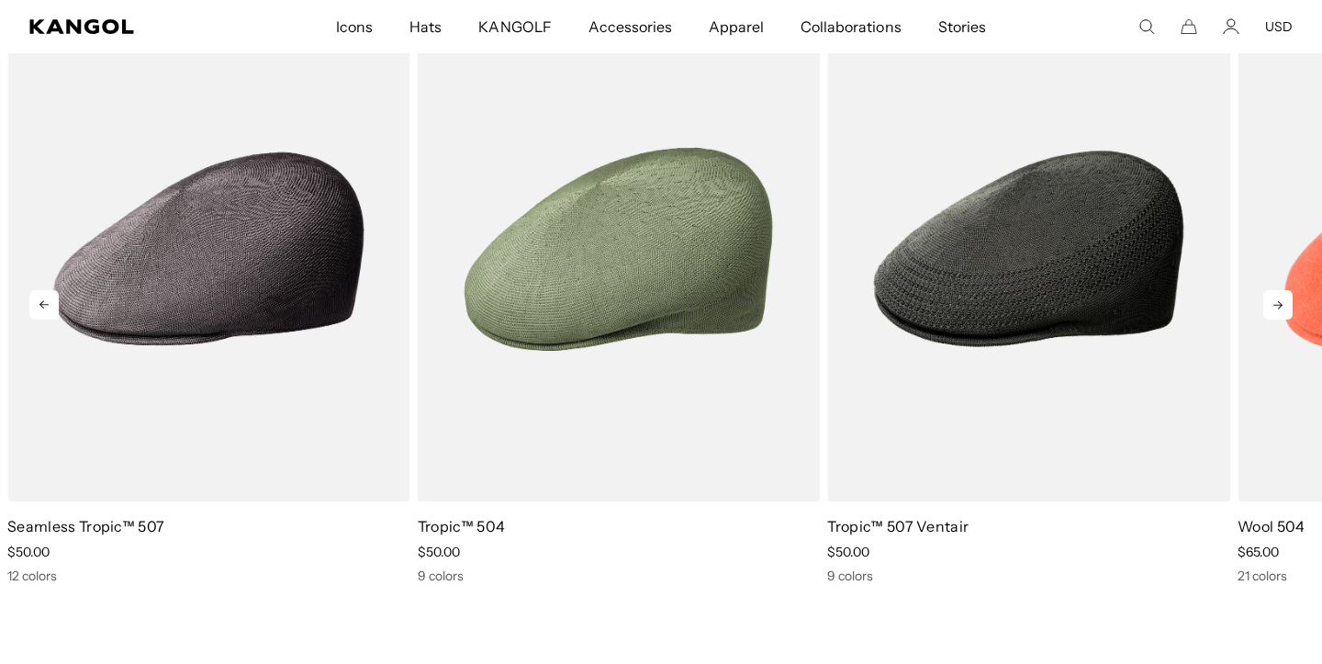
click at [1279, 298] on icon at bounding box center [1278, 304] width 29 height 29
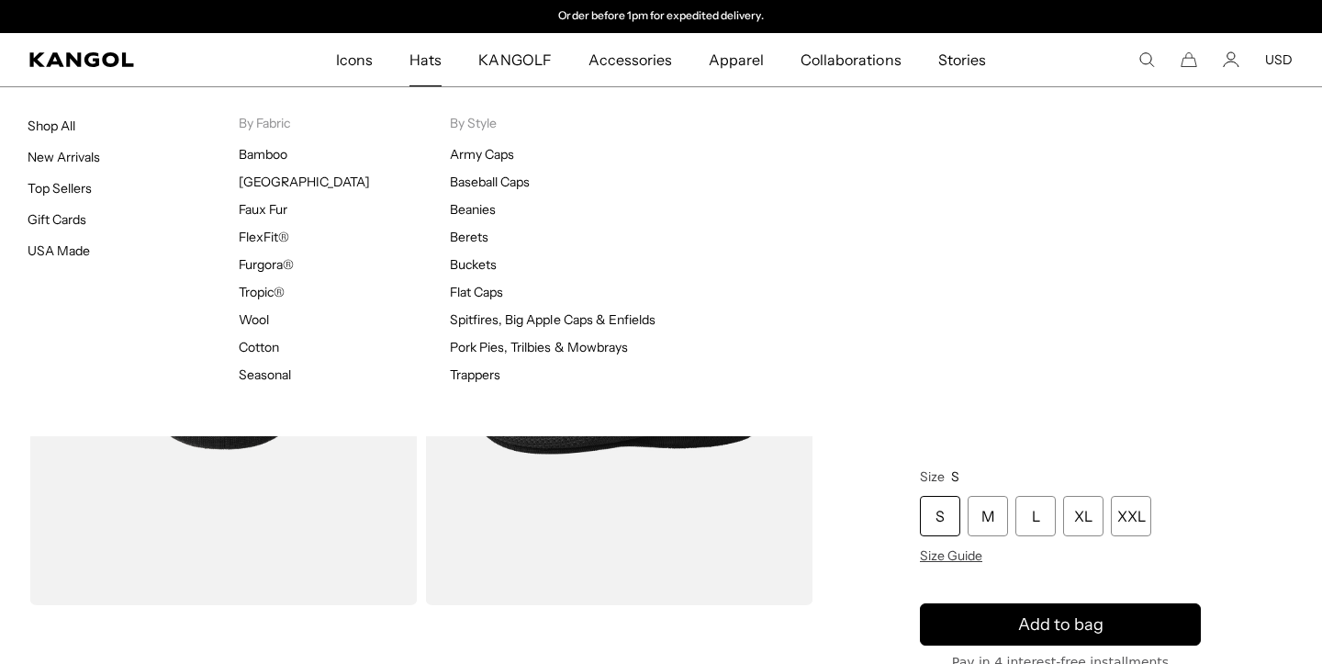
drag, startPoint x: 406, startPoint y: 56, endPoint x: 420, endPoint y: 56, distance: 13.8
click at [420, 56] on link "Hats" at bounding box center [425, 59] width 69 height 53
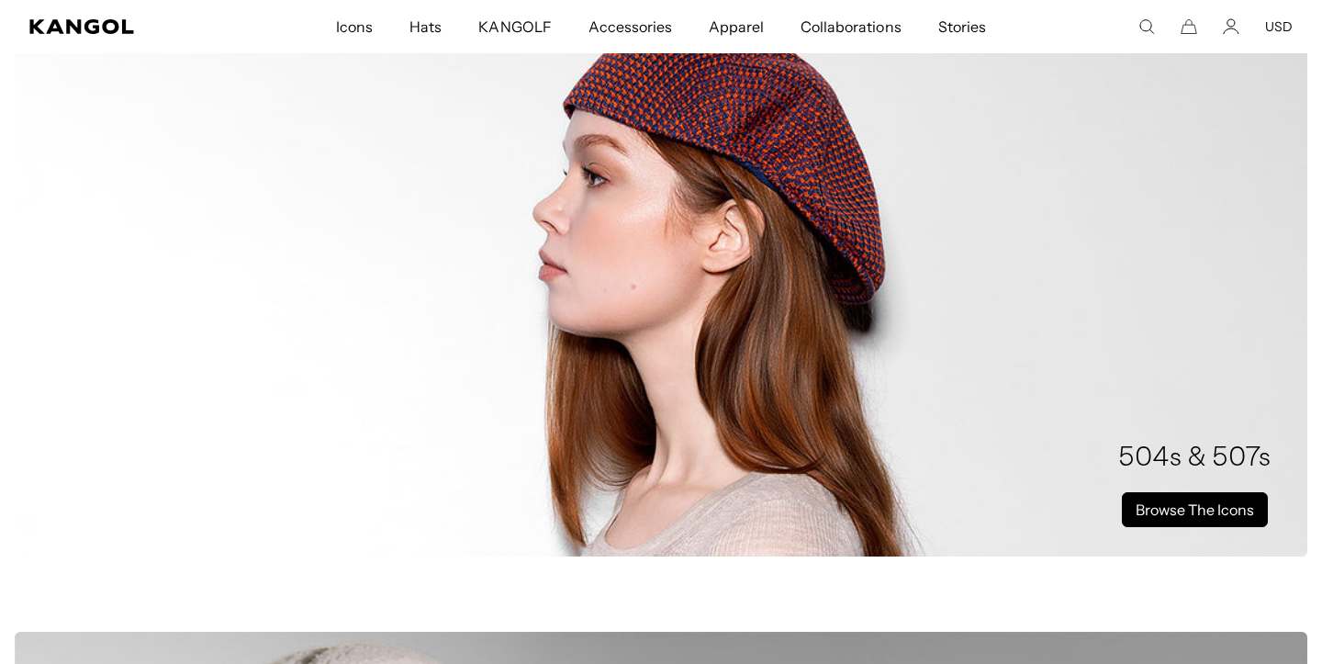
click at [1228, 513] on link "Browse The Icons" at bounding box center [1195, 509] width 146 height 35
